Goal: Task Accomplishment & Management: Use online tool/utility

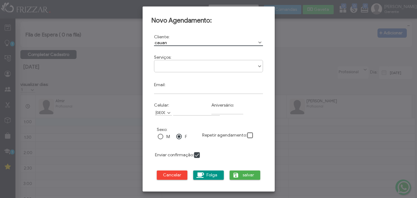
type input "cauan"
click at [260, 42] on span "Show Options" at bounding box center [260, 43] width 6 height 6
click at [259, 42] on span "Show Options" at bounding box center [260, 43] width 6 height 6
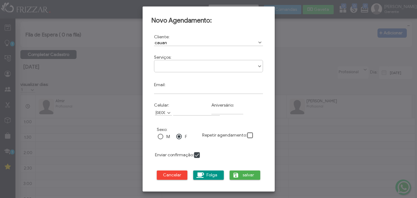
click at [103, 69] on div at bounding box center [208, 99] width 417 height 198
click at [164, 177] on span "Cancelar" at bounding box center [172, 174] width 22 height 9
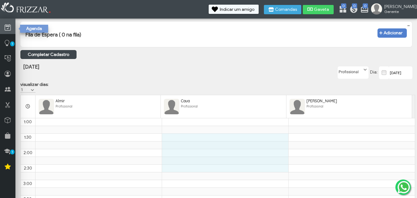
click at [8, 24] on icon at bounding box center [8, 28] width 6 height 8
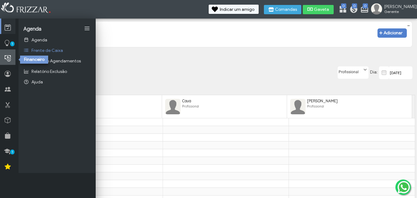
click at [9, 59] on icon at bounding box center [8, 59] width 6 height 8
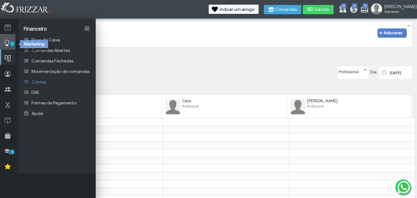
click at [14, 45] on span "1" at bounding box center [12, 43] width 4 height 5
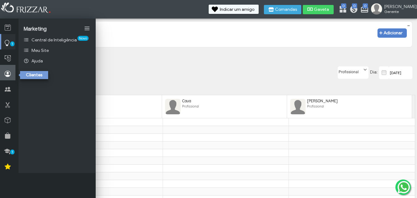
click at [12, 74] on link at bounding box center [7, 72] width 15 height 15
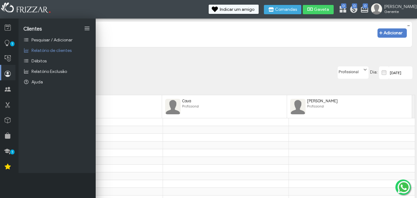
click at [12, 74] on link at bounding box center [8, 72] width 14 height 15
click at [10, 74] on icon at bounding box center [8, 74] width 6 height 8
click at [41, 38] on span "Pesquisar / Adicionar" at bounding box center [51, 39] width 41 height 5
